Goal: Transaction & Acquisition: Purchase product/service

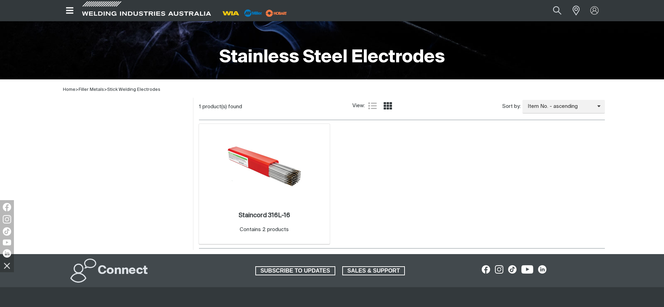
scroll to position [142, 0]
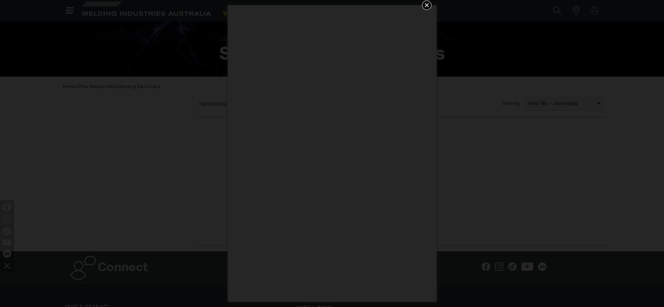
click at [426, 3] on icon "Get 5 WIA Welding Guides Free!" at bounding box center [427, 5] width 8 height 8
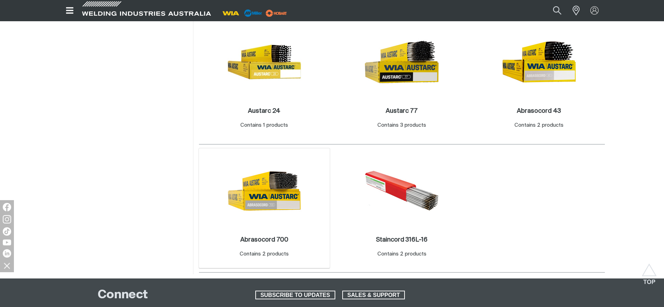
scroll to position [522, 0]
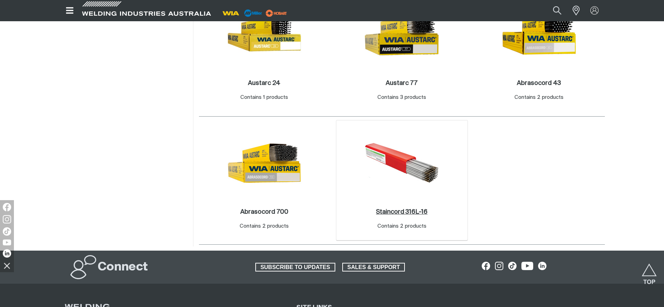
click at [383, 215] on link "Staincord 316L-16 ." at bounding box center [402, 212] width 52 height 8
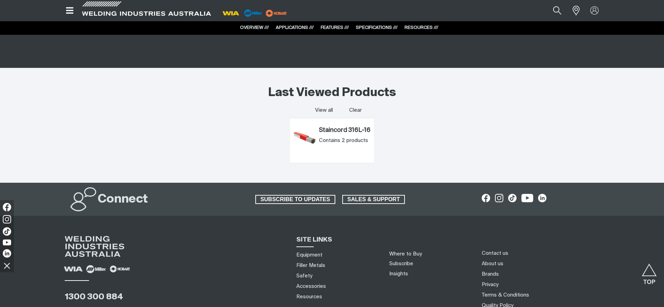
scroll to position [1462, 0]
